Goal: Task Accomplishment & Management: Use online tool/utility

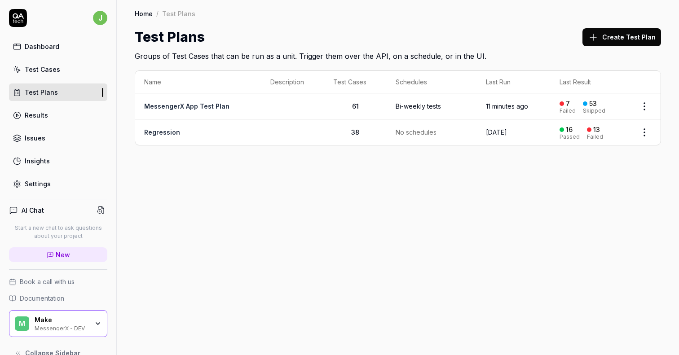
click at [247, 224] on div "Home / Test Plans Home / Test Plans Test Plans Create Test Plan Groups of Test …" at bounding box center [398, 177] width 562 height 355
click at [206, 115] on td "MessengerX App Test Plan" at bounding box center [198, 106] width 126 height 26
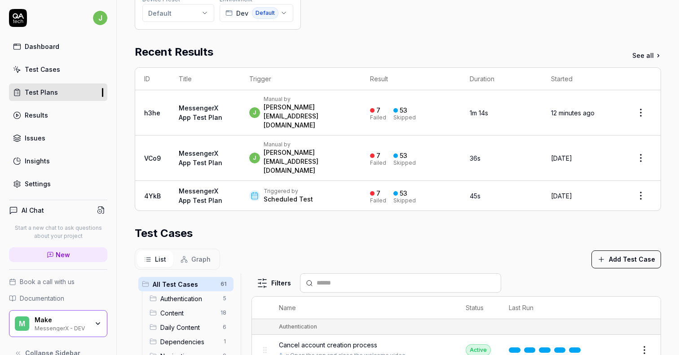
scroll to position [105, 0]
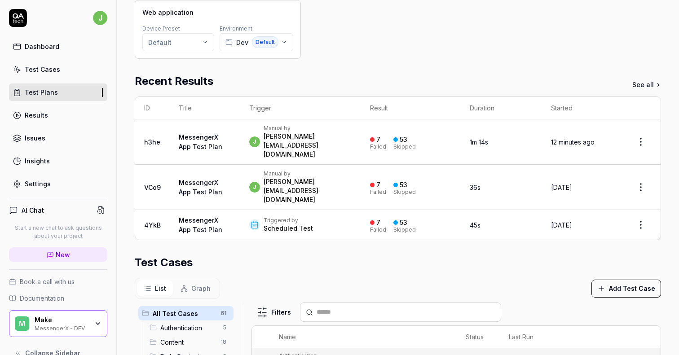
click at [53, 185] on link "Settings" at bounding box center [58, 184] width 98 height 18
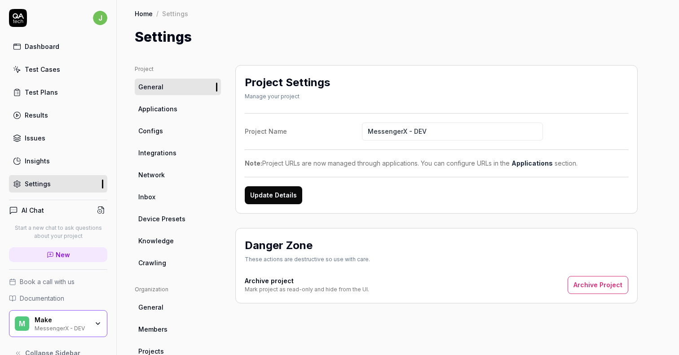
click at [177, 114] on link "Applications" at bounding box center [178, 109] width 86 height 17
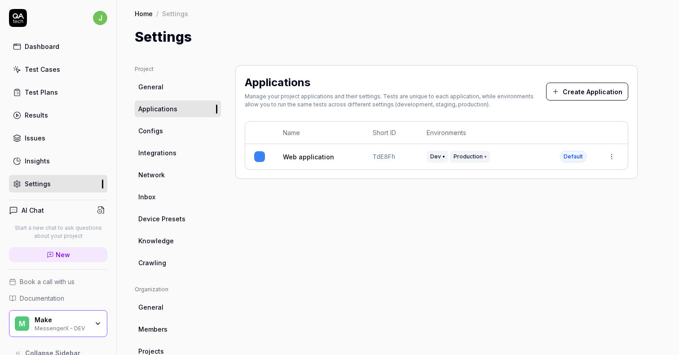
click at [175, 137] on link "Configs" at bounding box center [178, 131] width 86 height 17
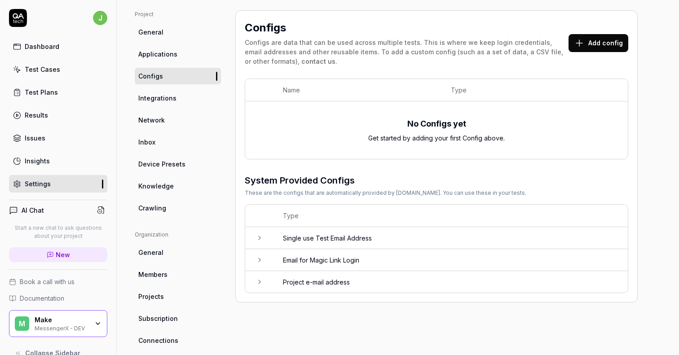
scroll to position [53, 0]
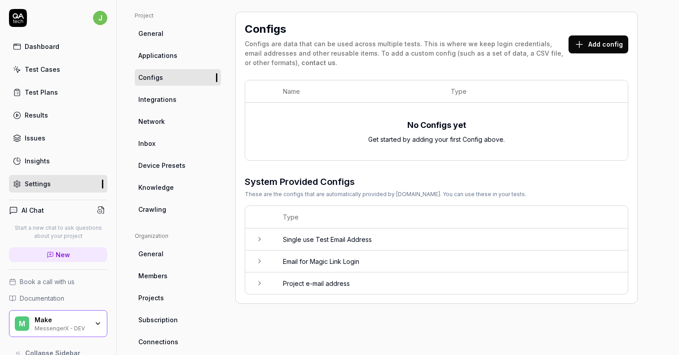
click at [200, 104] on link "Integrations" at bounding box center [178, 99] width 86 height 17
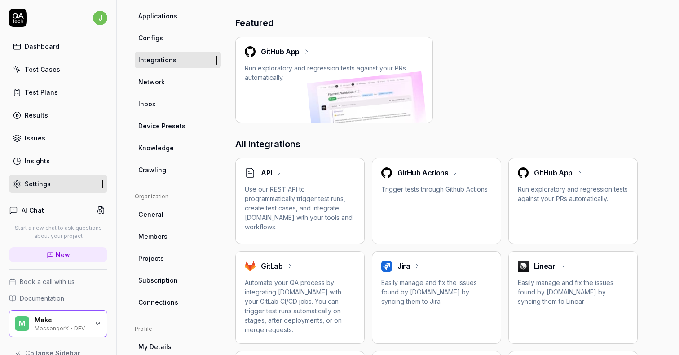
scroll to position [94, 0]
click at [171, 81] on link "Network" at bounding box center [178, 81] width 86 height 17
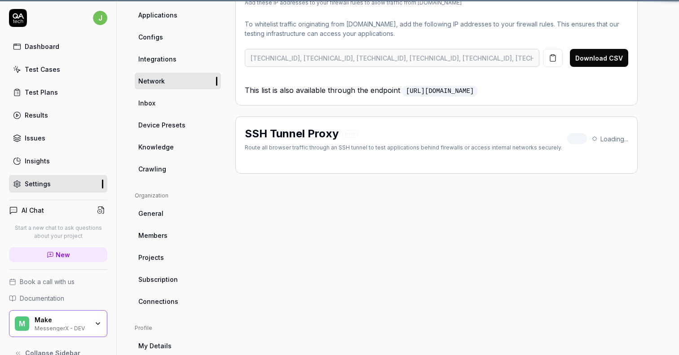
scroll to position [65, 0]
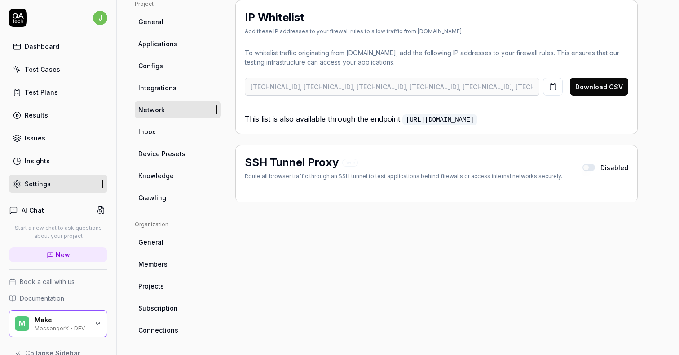
click at [189, 133] on link "Inbox" at bounding box center [178, 132] width 86 height 17
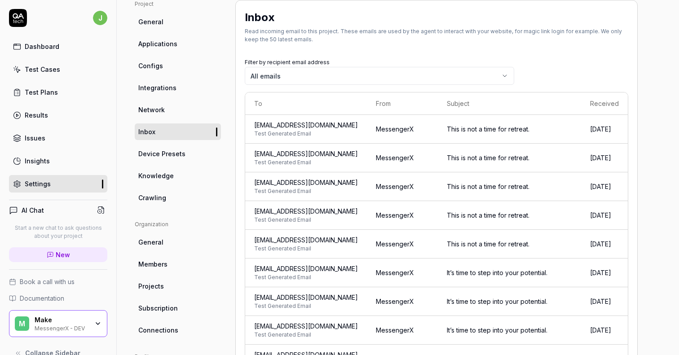
click at [184, 154] on link "Device Presets" at bounding box center [178, 154] width 86 height 17
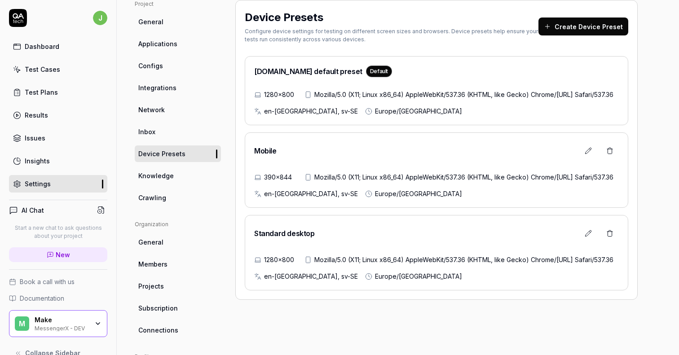
click at [183, 175] on link "Knowledge" at bounding box center [178, 176] width 86 height 17
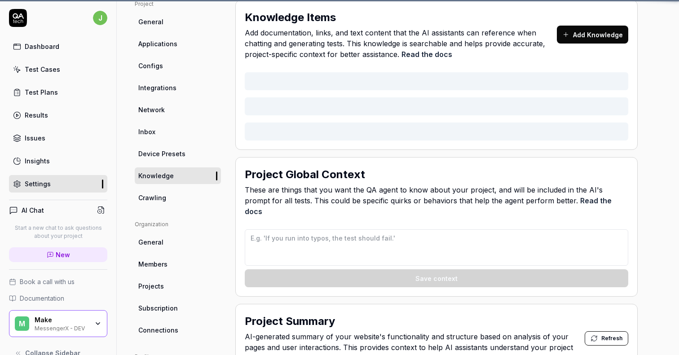
type textarea "*"
type textarea "Page can take up to 30 seconds to load so please wait for that long if the page…"
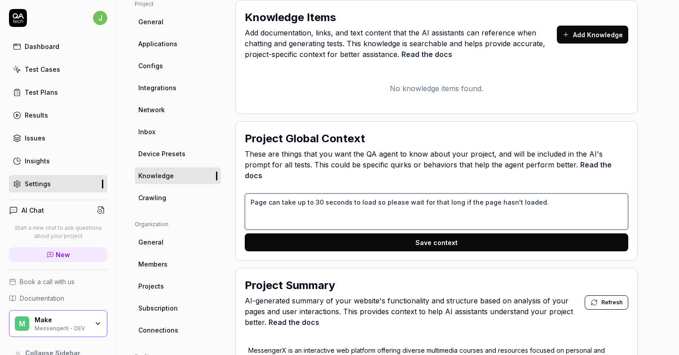
click at [337, 204] on textarea "Page can take up to 30 seconds to load so please wait for that long if the page…" at bounding box center [437, 212] width 384 height 36
type textarea "*"
type textarea "Page can take up to 30 seconds to load so please wait for that long if the page…"
paste textarea ""wait up to 30 seconds for the page to load""
type textarea "*"
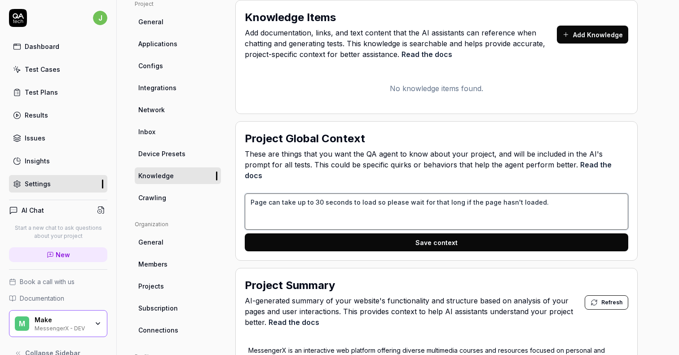
type textarea "Page can take up to 30 seconds to load so please wait for that long if the page…"
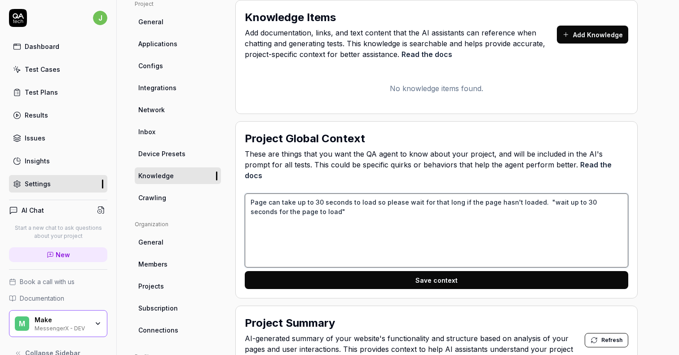
type textarea "*"
type textarea "Page can take up to 30 seconds to load so please wait for that long if the page…"
type textarea "*"
type textarea "Page can take up to 30 seconds to load so please wait for that long if the page…"
type textarea "*"
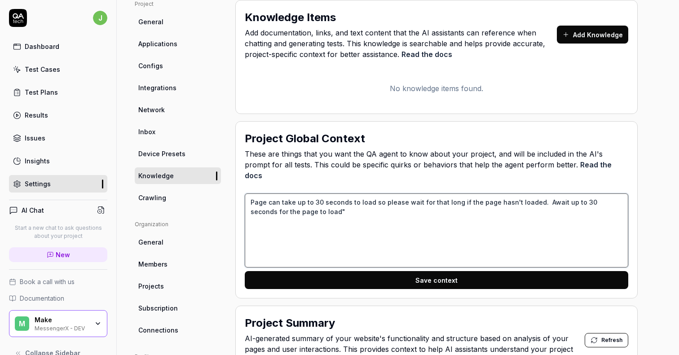
type textarea "Page can take up to 30 seconds to load so please wait for that long if the page…"
type textarea "*"
type textarea "Page can take up to 30 seconds to load so please wait for that long if the page…"
type textarea "*"
type textarea "Page can take up to 30 seconds to load so please wait for that long if the page…"
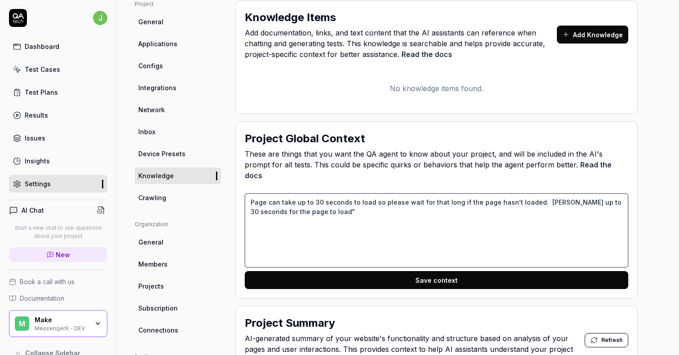
type textarea "*"
type textarea "Page can take up to 30 seconds to load so please wait for that long if the page…"
type textarea "*"
type textarea "Page can take up to 30 seconds to load so please wait for that long if the page…"
type textarea "*"
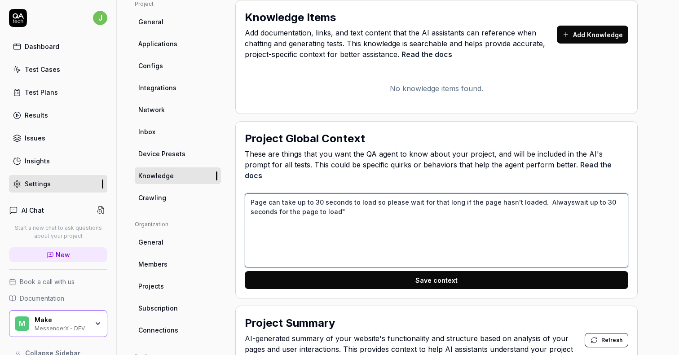
type textarea "Page can take up to 30 seconds to load so please wait for that long if the page…"
type textarea "*"
type textarea "Page can take up to 30 seconds to load so please wait for that long if the page…"
type textarea "*"
type textarea "Page can take up to 30 seconds to load so please wait for that long if the page…"
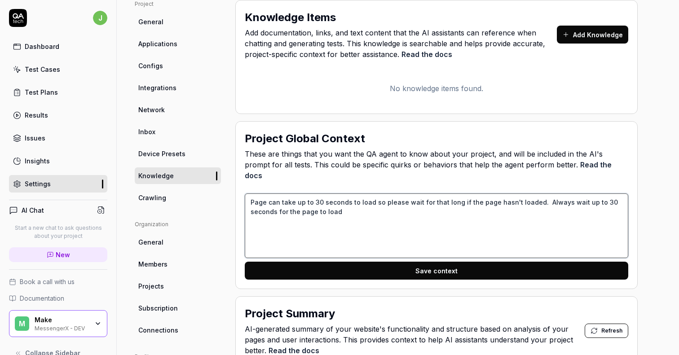
type textarea "*"
type textarea "Page can take up to 30 seconds to load so please wait for that long if the page…"
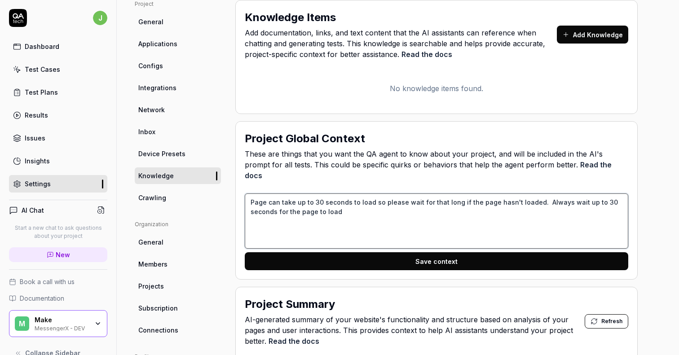
type textarea "*"
type textarea "Page can take up to 30 seconds to load so please wait for that long if the page…"
type textarea "*"
type textarea "Page can take up to 30 seconds to load so please wait for that long if the page…"
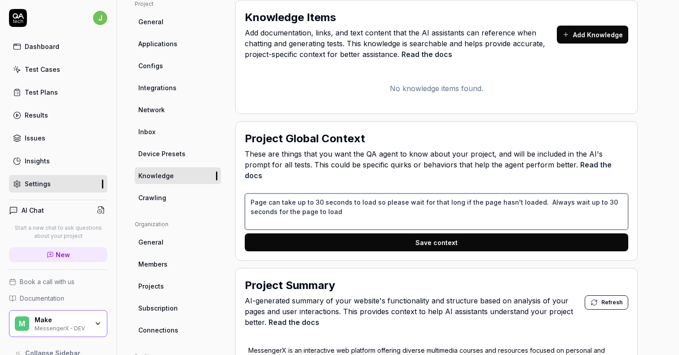
type textarea "*"
type textarea "Page can take up to 30 seconds to load so please wait for that long if the page…"
type textarea "*"
type textarea "Always wait up to 30 seconds for the page to load"
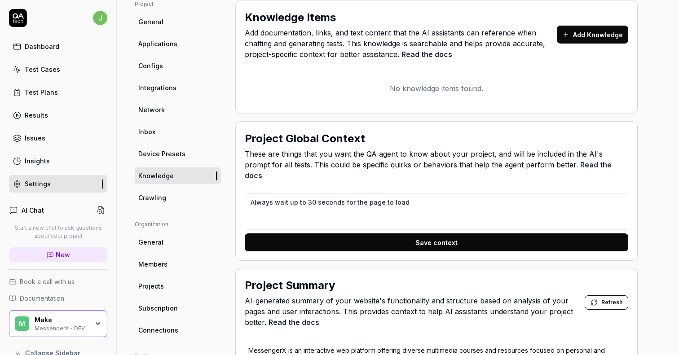
click at [477, 234] on button "Save context" at bounding box center [437, 243] width 384 height 18
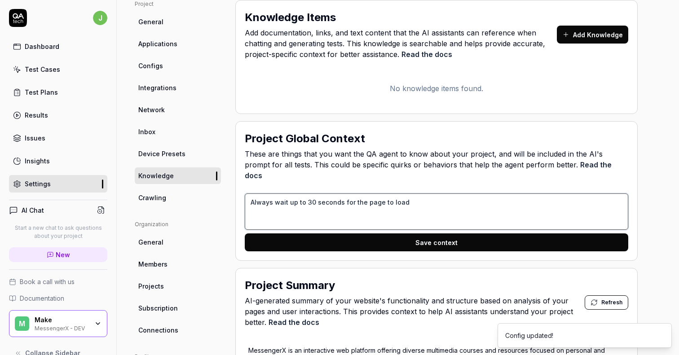
click at [439, 194] on textarea "Always wait up to 30 seconds for the page to load" at bounding box center [437, 212] width 384 height 36
type textarea "*"
type textarea "Always wait up to 30 seconds for the page to load."
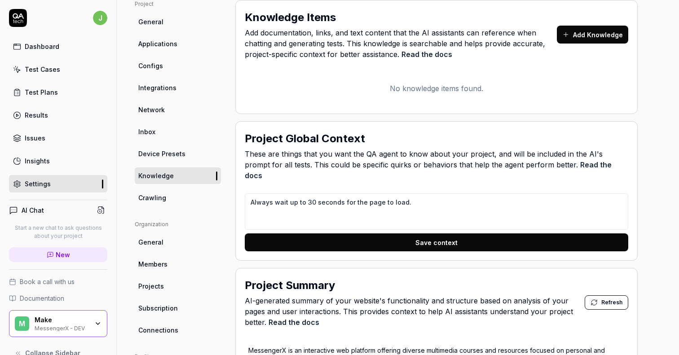
click at [437, 234] on button "Save context" at bounding box center [437, 243] width 384 height 18
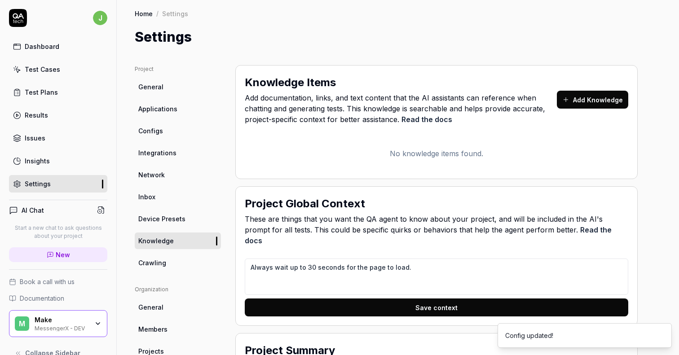
click at [44, 75] on link "Test Cases" at bounding box center [58, 70] width 98 height 18
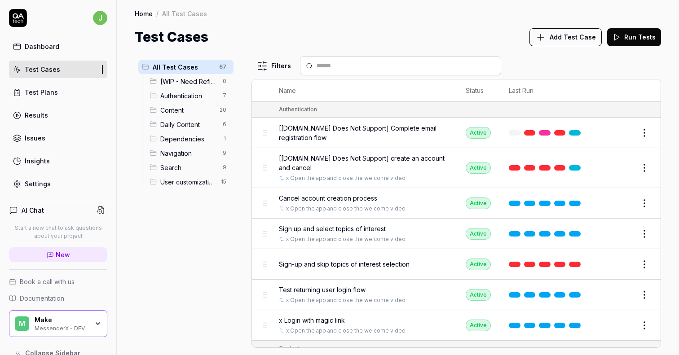
click at [50, 89] on div "Test Plans" at bounding box center [41, 92] width 33 height 9
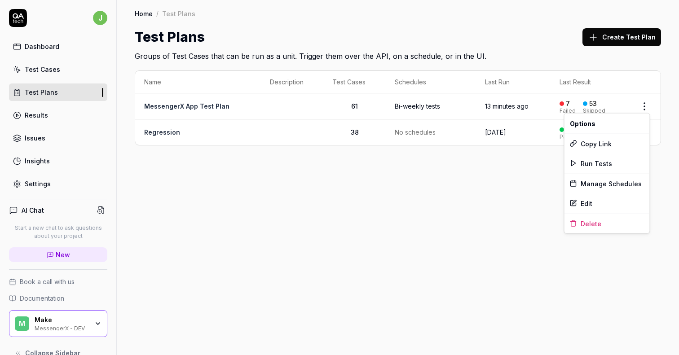
click at [646, 107] on html "j Dashboard Test Cases Test Plans Results Issues Insights Settings AI Chat Star…" at bounding box center [339, 177] width 679 height 355
click at [604, 162] on span "Run Tests" at bounding box center [596, 163] width 31 height 9
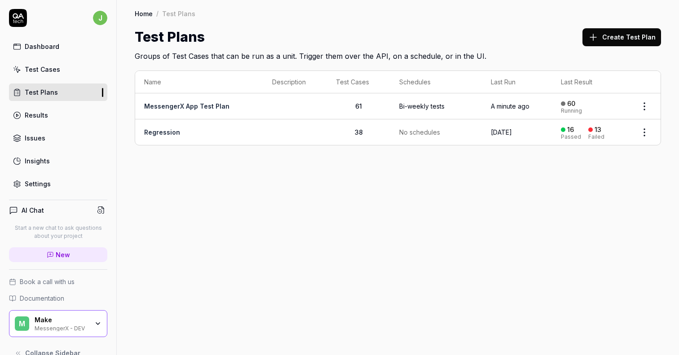
click at [403, 103] on div "Bi-weekly tests" at bounding box center [421, 105] width 45 height 9
click at [269, 108] on td at bounding box center [295, 106] width 64 height 26
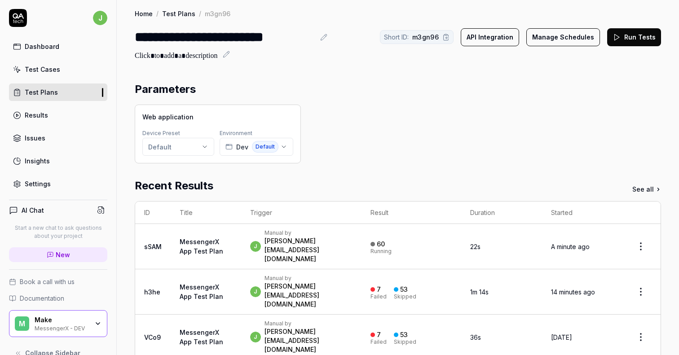
click at [338, 182] on div "Recent Results See all" at bounding box center [398, 186] width 526 height 16
click at [406, 148] on div "Web application Device Preset Default Environment Dev Default" at bounding box center [398, 134] width 526 height 59
click at [61, 67] on link "Test Cases" at bounding box center [58, 70] width 98 height 18
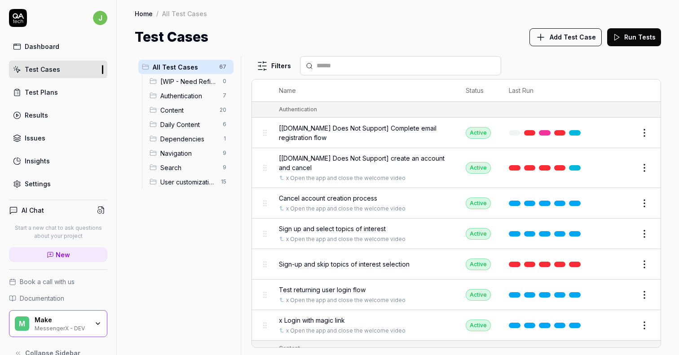
click at [58, 92] on link "Test Plans" at bounding box center [58, 93] width 98 height 18
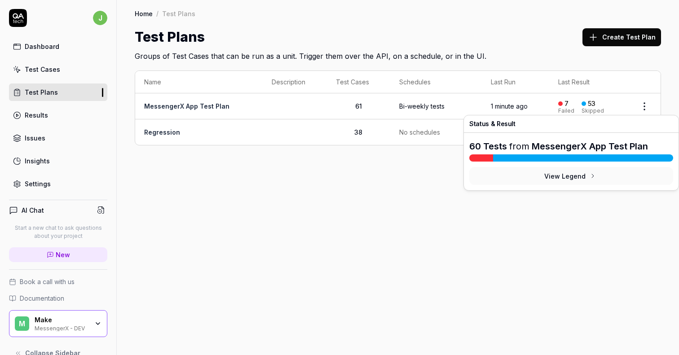
click at [600, 104] on div "53 Skipped" at bounding box center [593, 106] width 22 height 15
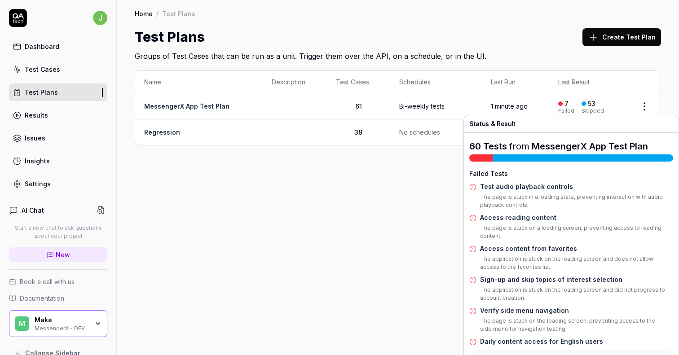
click at [640, 103] on html "j Dashboard Test Cases Test Plans Results Issues Insights Settings AI Chat Star…" at bounding box center [339, 177] width 679 height 355
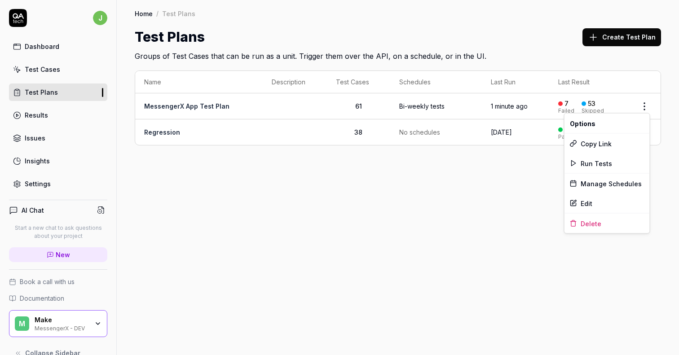
click at [536, 112] on html "j Dashboard Test Cases Test Plans Results Issues Insights Settings AI Chat Star…" at bounding box center [339, 177] width 679 height 355
click at [506, 106] on time "1 minute ago" at bounding box center [509, 106] width 37 height 8
click at [48, 66] on div "Test Cases" at bounding box center [42, 69] width 35 height 9
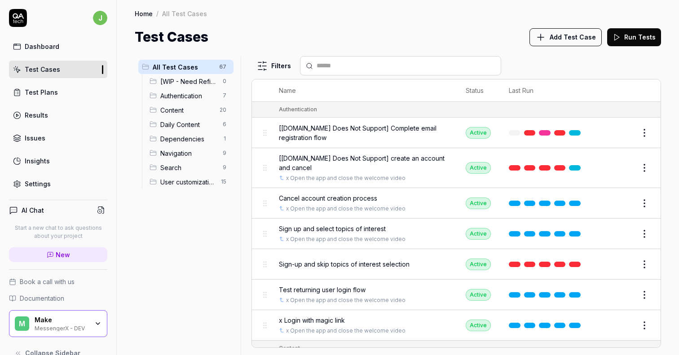
click at [188, 97] on span "Authentication" at bounding box center [188, 95] width 57 height 9
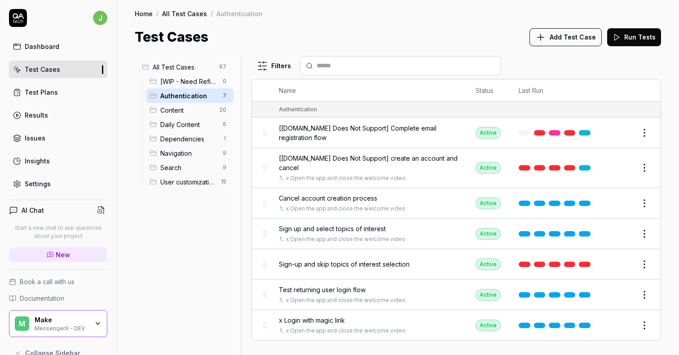
click at [618, 257] on button "Edit" at bounding box center [623, 264] width 22 height 14
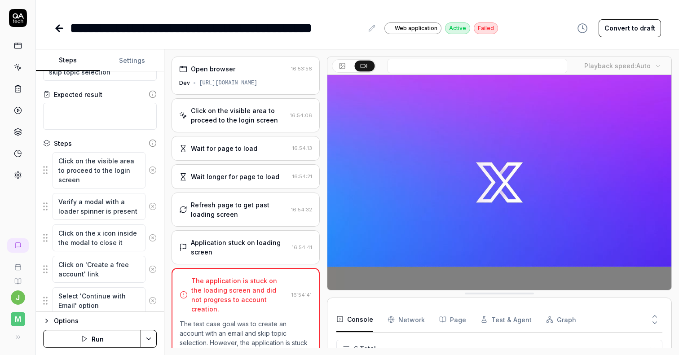
scroll to position [51, 0]
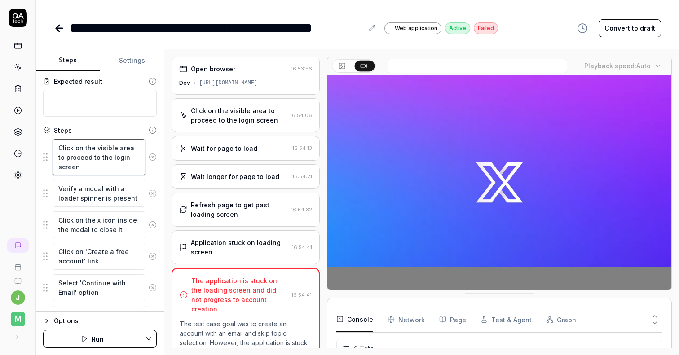
click at [101, 158] on textarea "Click on the visible area to proceed to the login screen" at bounding box center [99, 157] width 93 height 36
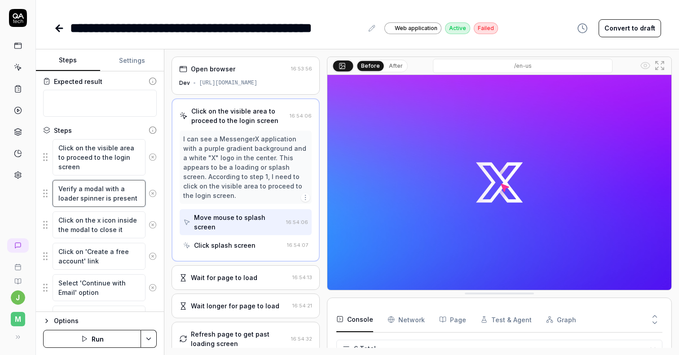
click at [101, 189] on textarea "Verify a modal with a loader spinner is present" at bounding box center [99, 193] width 93 height 27
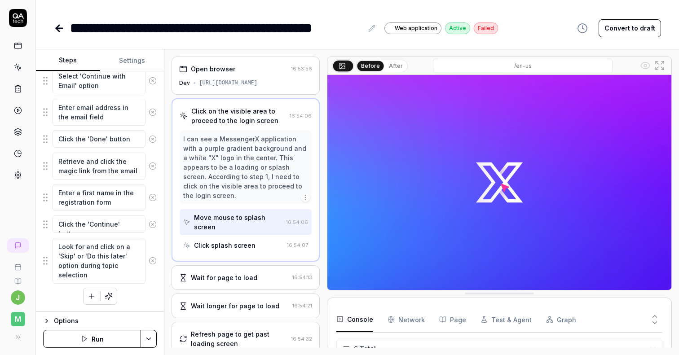
scroll to position [258, 0]
click at [93, 295] on icon "button" at bounding box center [92, 296] width 8 height 8
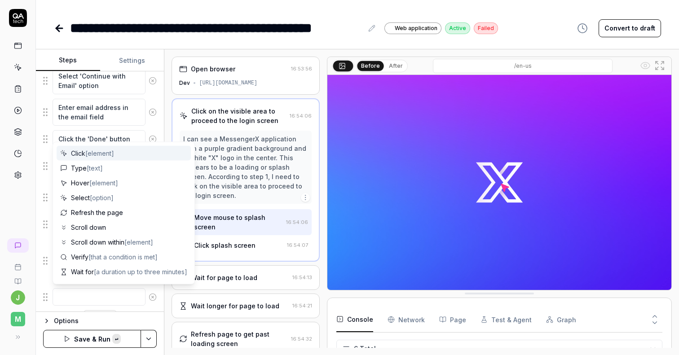
type textarea "*"
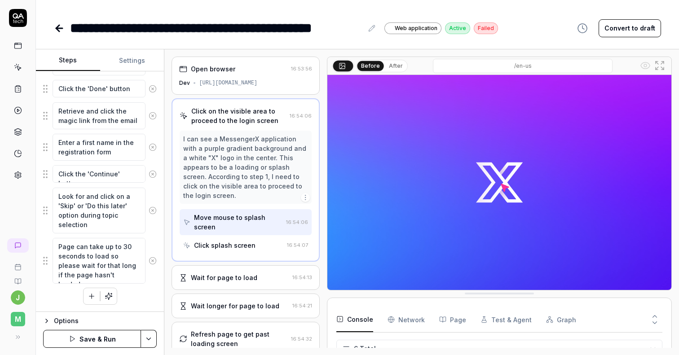
click at [120, 246] on textarea "Page can take up to 30 seconds to load so please wait for that long if the page…" at bounding box center [99, 261] width 93 height 46
type textarea "Page can take up to 30 seconds to load so please wait for that long if the page…"
click at [146, 296] on div "Click on the visible area to proceed to the login screen Verify a modal with a …" at bounding box center [100, 93] width 114 height 424
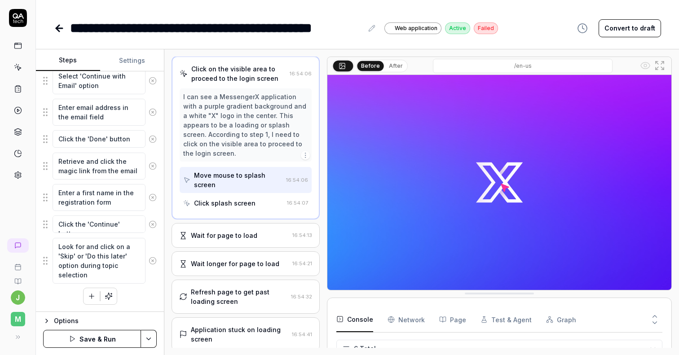
click at [110, 339] on button "Save & Run" at bounding box center [92, 339] width 98 height 18
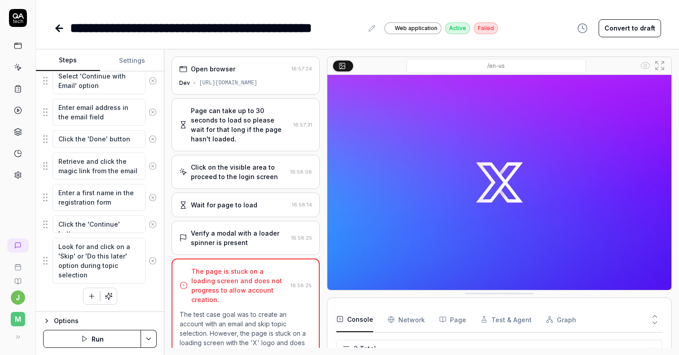
click at [523, 18] on div "**********" at bounding box center [357, 28] width 607 height 20
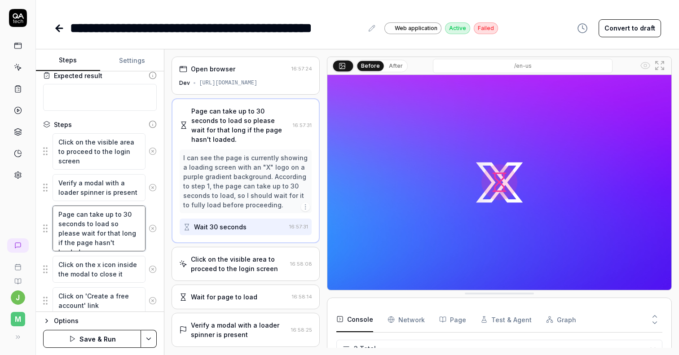
drag, startPoint x: 127, startPoint y: 242, endPoint x: 57, endPoint y: 234, distance: 70.0
click at [57, 234] on textarea "Page can take up to 30 seconds to load so please wait for that long if the page…" at bounding box center [99, 229] width 93 height 46
type textarea "*"
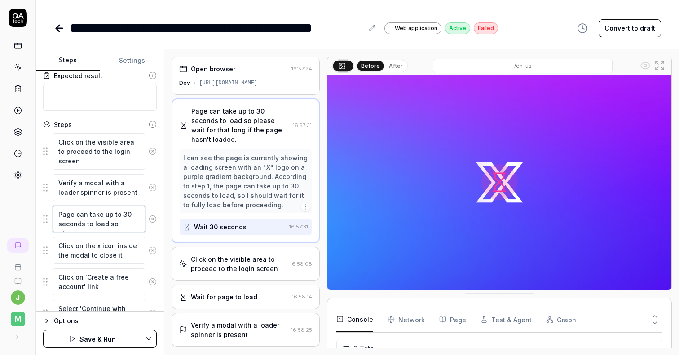
type textarea "Page can take up to 30 seconds to load so please"
click at [112, 193] on textarea "Verify a modal with a loader spinner is present" at bounding box center [99, 187] width 93 height 27
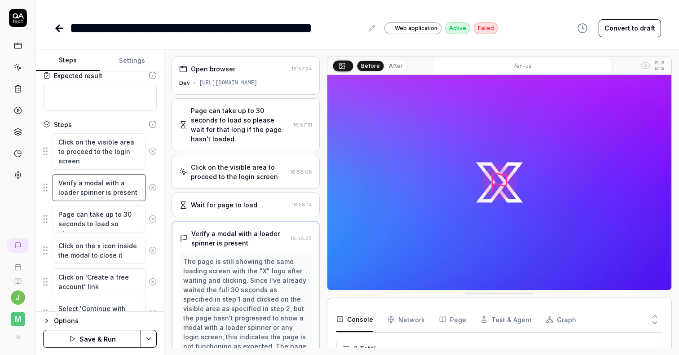
scroll to position [46, 0]
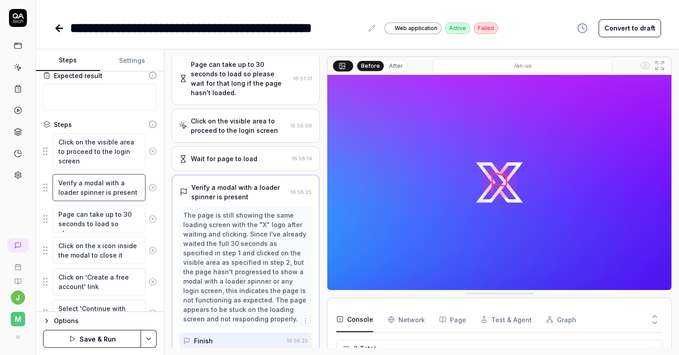
type textarea "*"
type textarea "Verify a modal with a loader spinner is present."
type textarea "*"
type textarea "Verify a modal with a loader spinner is present."
type textarea "*"
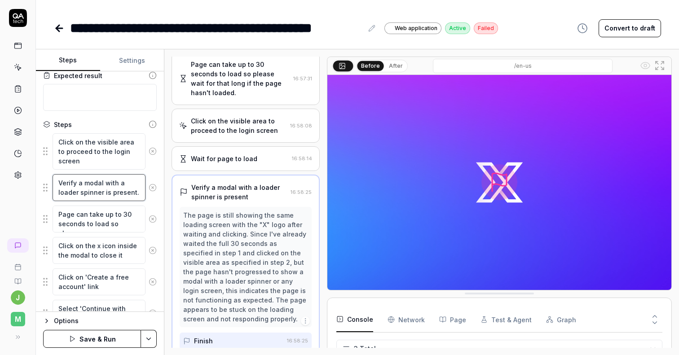
type textarea "Verify a modal with a loader spinner is present. W"
type textarea "*"
type textarea "Verify a modal with a loader spinner is present. Wa"
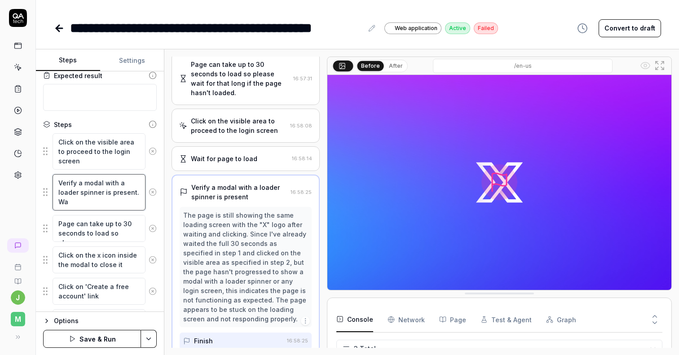
type textarea "*"
type textarea "Verify a modal with a loader spinner is present. Wai"
type textarea "*"
type textarea "Verify a modal with a loader spinner is present. Wait"
type textarea "*"
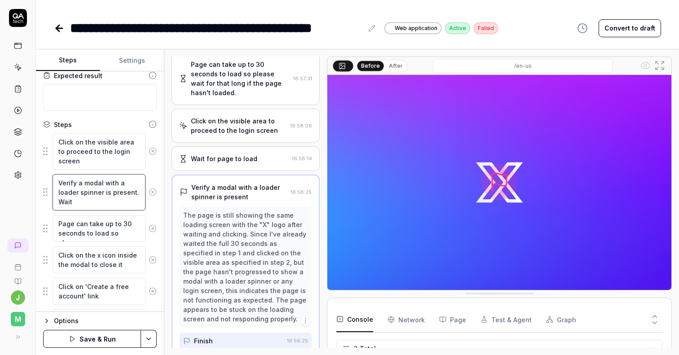
type textarea "Verify a modal with a loader spinner is present. Wait"
paste textarea "wait for that long if the page hasn't loaded."
type textarea "*"
type textarea "Verify a modal with a loader spinner is present. Wait wait for that long if the…"
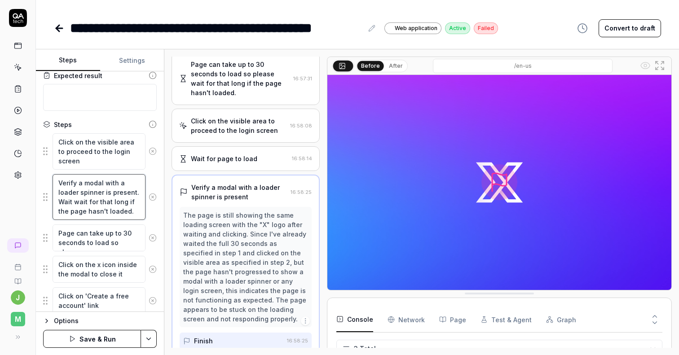
click at [78, 202] on textarea "Verify a modal with a loader spinner is present. Wait wait for that long if the…" at bounding box center [99, 197] width 93 height 46
type textarea "*"
type textarea "Verify a modal with a loader spinner is present. Wait f for that long if the pa…"
type textarea "*"
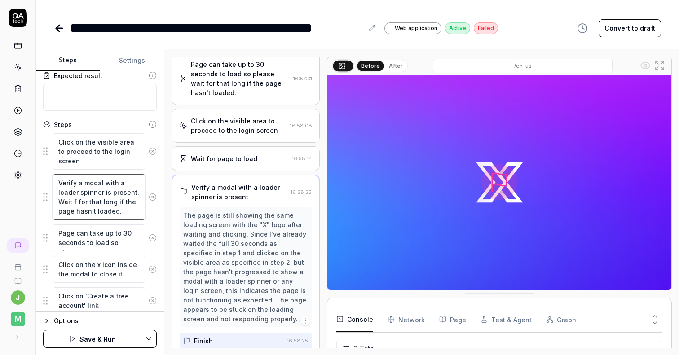
type textarea "Verify a modal with a loader spinner is present. Wait fo for that long if the p…"
type textarea "*"
type textarea "Verify a modal with a loader spinner is present. Wait for for that long if the …"
type textarea "*"
type textarea "Verify a modal with a loader spinner is present. Wait for for that long if the …"
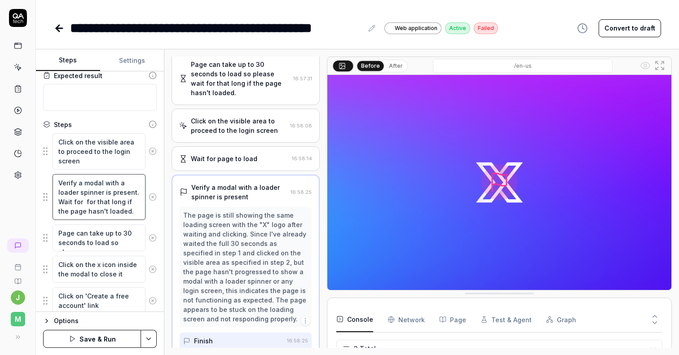
type textarea "*"
type textarea "Verify a modal with a loader spinner is present. Wait for a for that long if th…"
type textarea "*"
type textarea "Verify a modal with a loader spinner is present. Wait for at for that long if t…"
type textarea "*"
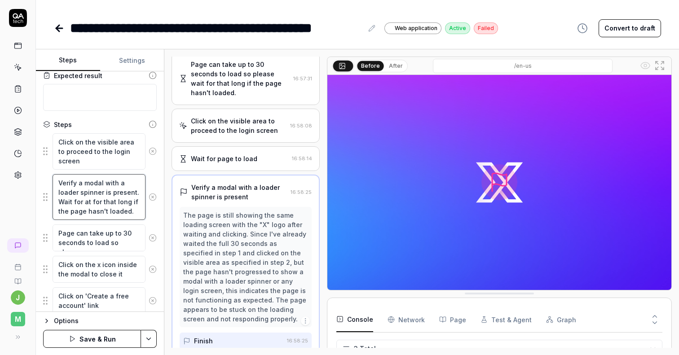
type textarea "Verify a modal with a loader spinner is present. Wait for at for that long if t…"
type textarea "*"
type textarea "Verify a modal with a loader spinner is present. Wait for at l for that long if…"
type textarea "*"
type textarea "Verify a modal with a loader spinner is present. Wait for at le for that long i…"
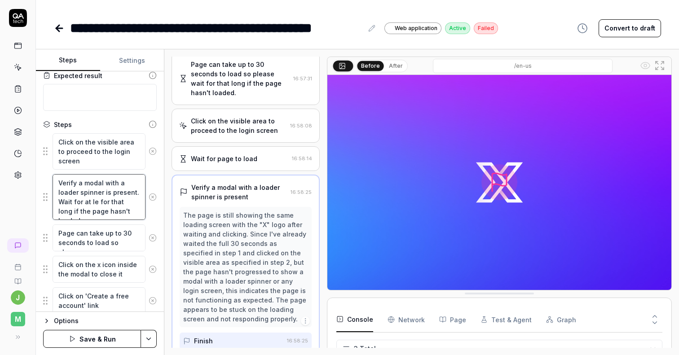
type textarea "*"
type textarea "Verify a modal with a loader spinner is present. Wait for at lea for that long …"
type textarea "*"
type textarea "Verify a modal with a loader spinner is present. Wait for at leas for that long…"
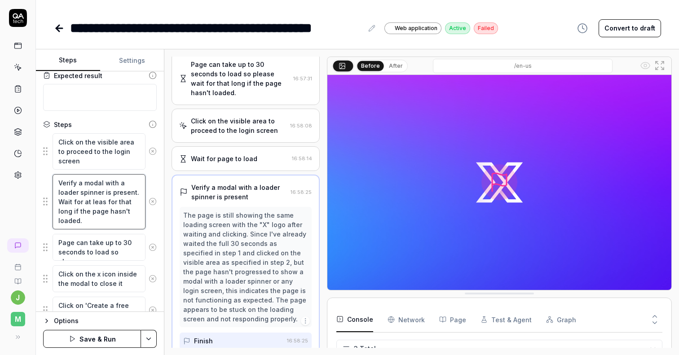
type textarea "*"
type textarea "Verify a modal with a loader spinner is present. Wait for at least for that lon…"
type textarea "*"
type textarea "Verify a modal with a loader spinner is present. Wait for at least for that lon…"
type textarea "*"
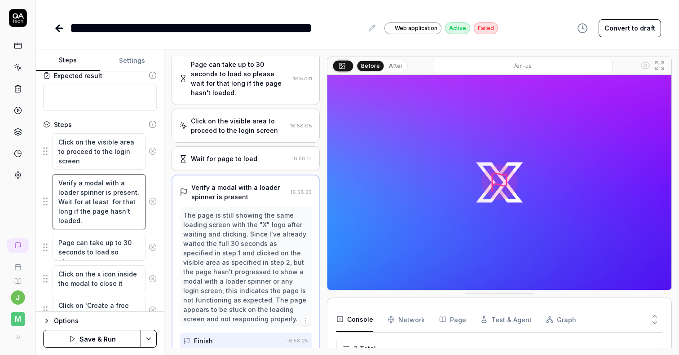
type textarea "Verify a modal with a loader spinner is present. Wait for at least 3 for that l…"
type textarea "*"
type textarea "Verify a modal with a loader spinner is present. Wait for at least 30 for that …"
type textarea "*"
type textarea "Verify a modal with a loader spinner is present. Wait for at least 30s for that…"
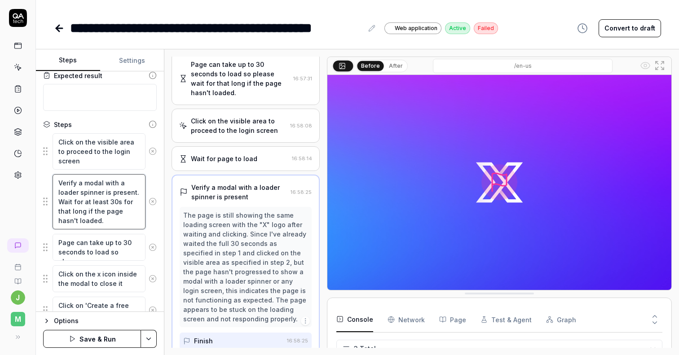
type textarea "*"
type textarea "Verify a modal with a loader spinner is present. Wait for at least 30s for that…"
type textarea "*"
type textarea "Verify a modal with a loader spinner is present. Wait for at least 30s if the p…"
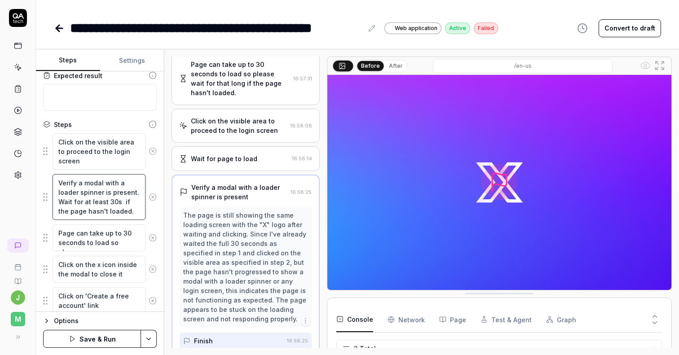
type textarea "*"
type textarea "Verify a modal with a loader spinner is present. Wait for at least 30s if the p…"
type textarea "*"
type textarea "Verify a modal with a loader spinner is present. Wait for p at least 30s if the…"
type textarea "*"
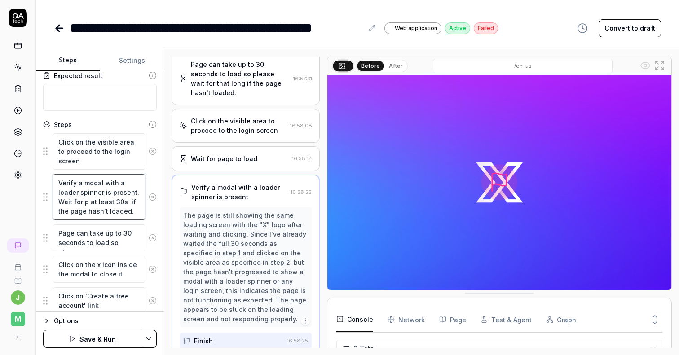
type textarea "Verify a modal with a loader spinner is present. Wait for pa at least 30s if th…"
type textarea "*"
type textarea "Verify a modal with a loader spinner is present. Wait for pag at least 30s if t…"
type textarea "*"
type textarea "Verify a modal with a loader spinner is present. Wait for page at least 30s if …"
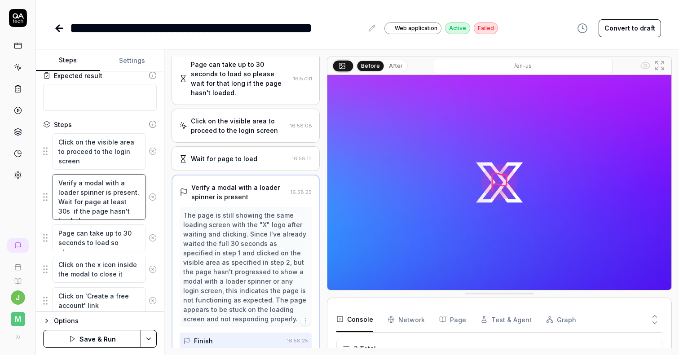
type textarea "*"
type textarea "Verify a modal with a loader spinner is present. Wait for page at least 30s if …"
type textarea "*"
type textarea "Verify a modal with a loader spinner is present. Wait for page t at least 30s i…"
type textarea "*"
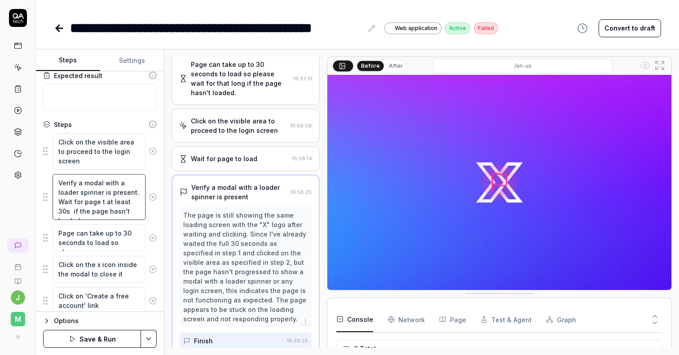
type textarea "Verify a modal with a loader spinner is present. Wait for page to at least 30s …"
type textarea "*"
type textarea "Verify a modal with a loader spinner is present. Wait for page to at least 30s …"
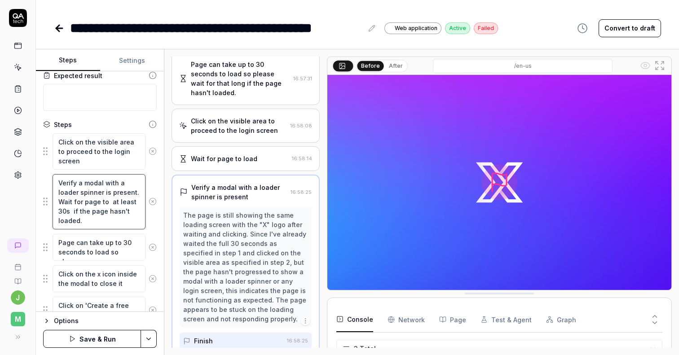
type textarea "*"
type textarea "Verify a modal with a loader spinner is present. Wait for page to l at least 30…"
type textarea "*"
type textarea "Verify a modal with a loader spinner is present. Wait for page to lo at least 3…"
type textarea "*"
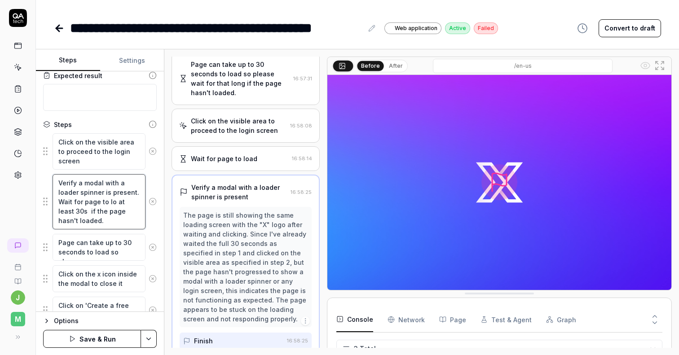
type textarea "Verify a modal with a loader spinner is present. Wait for page to loa at least …"
type textarea "*"
type textarea "Verify a modal with a loader spinner is present. Wait for page to load at least…"
type textarea "*"
type textarea "Verify a modal with a loader spinner is present. Wait for page to load at least…"
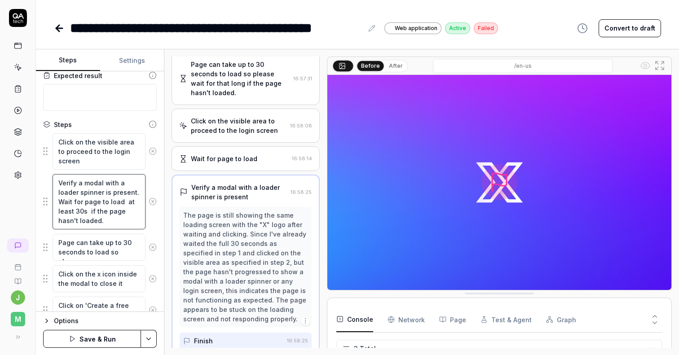
type textarea "*"
type textarea "Verify a modal with a loader spinner is present. Wait for page to load at least…"
drag, startPoint x: 122, startPoint y: 202, endPoint x: 122, endPoint y: 217, distance: 15.3
click at [122, 217] on textarea "Verify a modal with a loader spinner is present. Wait for page to load at least…" at bounding box center [99, 201] width 93 height 55
type textarea "*"
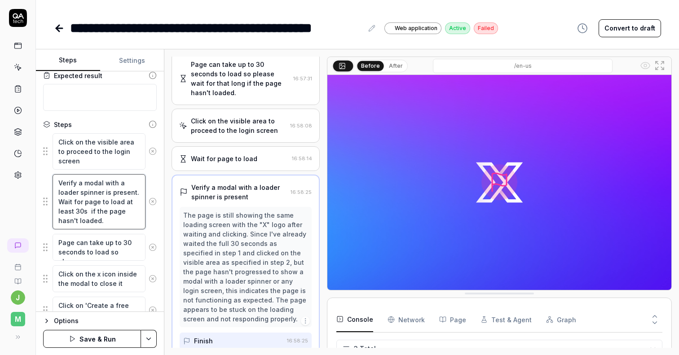
type textarea "Verify a modal with a loader spinner is present. Wait for page to load"
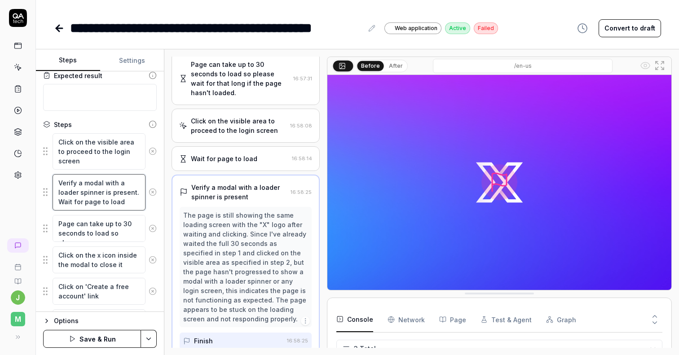
type textarea "*"
type textarea "Verify a modal with a loader spinner is present. Wait for page to load"
click at [154, 229] on icon at bounding box center [153, 229] width 8 height 8
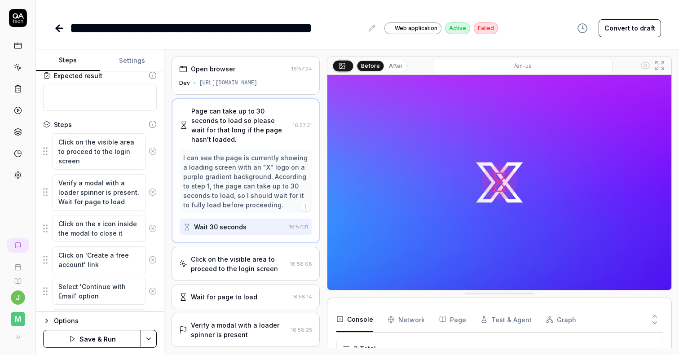
click at [94, 335] on button "Save & Run" at bounding box center [92, 339] width 98 height 18
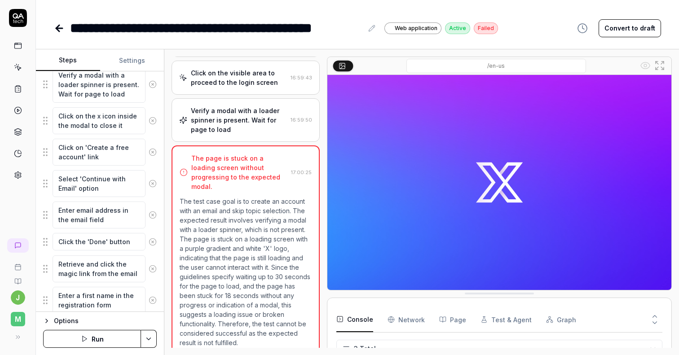
scroll to position [222, 0]
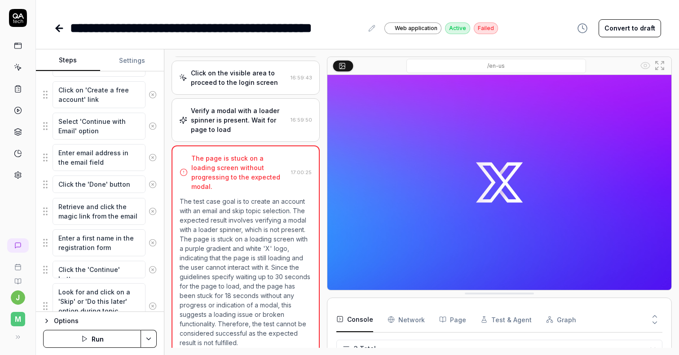
click at [91, 342] on button "Run" at bounding box center [92, 339] width 98 height 18
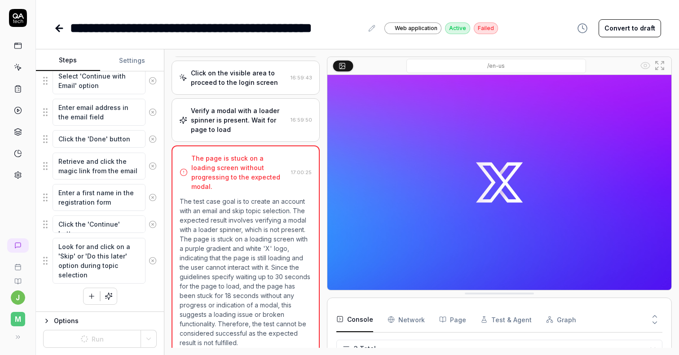
scroll to position [267, 0]
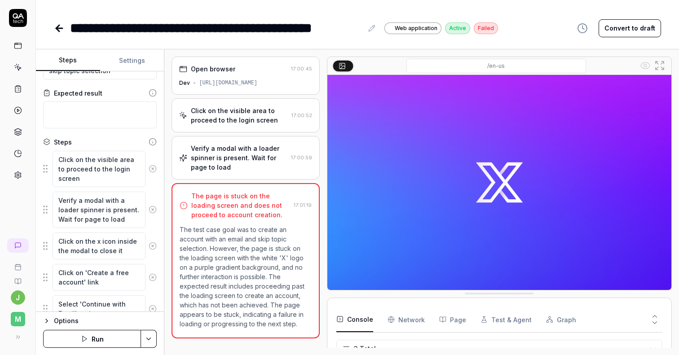
scroll to position [35, 0]
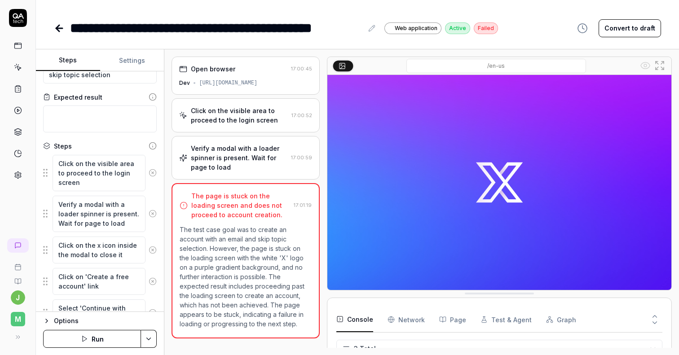
click at [54, 26] on icon at bounding box center [59, 28] width 11 height 11
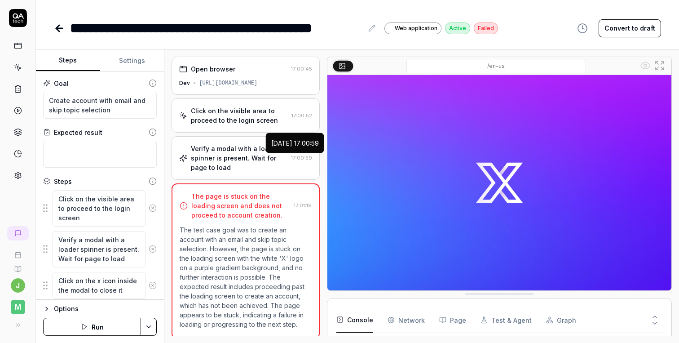
type textarea "*"
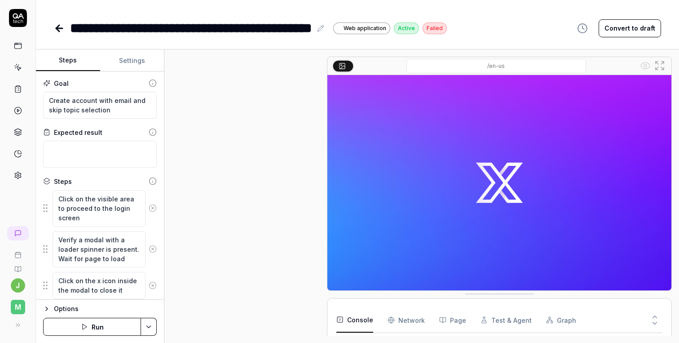
type textarea "*"
